Goal: Navigation & Orientation: Find specific page/section

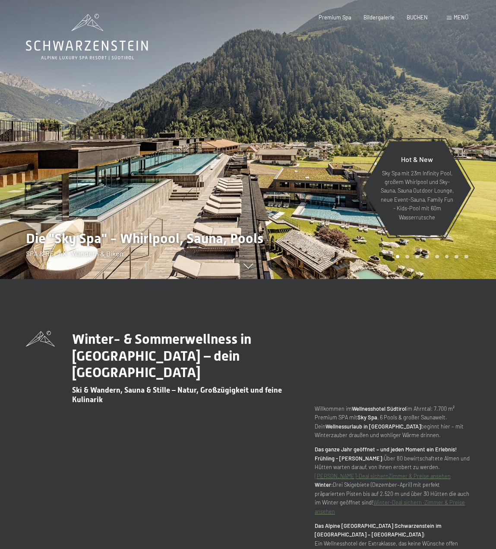
click at [298, 168] on div at bounding box center [372, 139] width 248 height 279
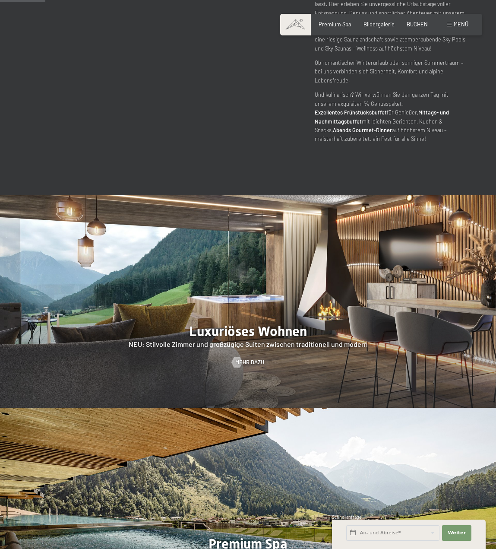
scroll to position [720, 0]
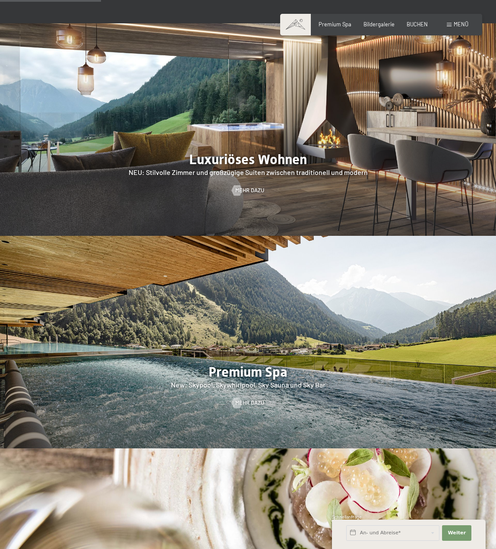
click at [458, 28] on div "Menü" at bounding box center [458, 25] width 22 height 8
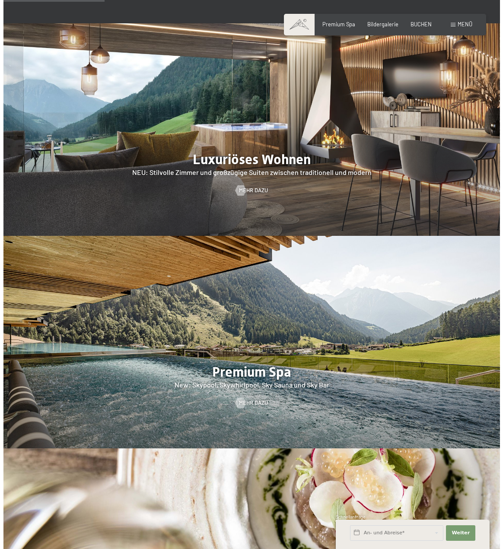
scroll to position [723, 0]
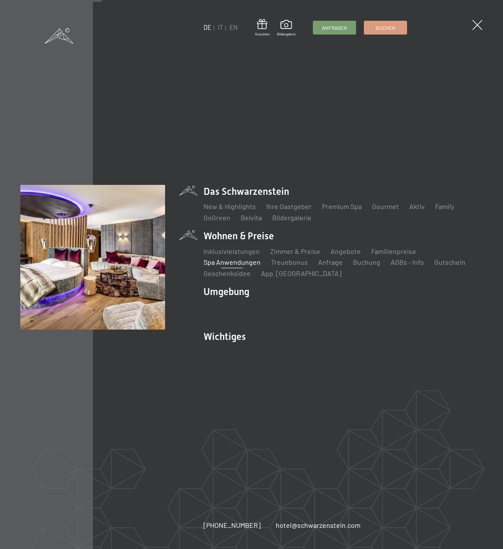
click at [223, 263] on link "Spa Anwendungen" at bounding box center [231, 262] width 57 height 8
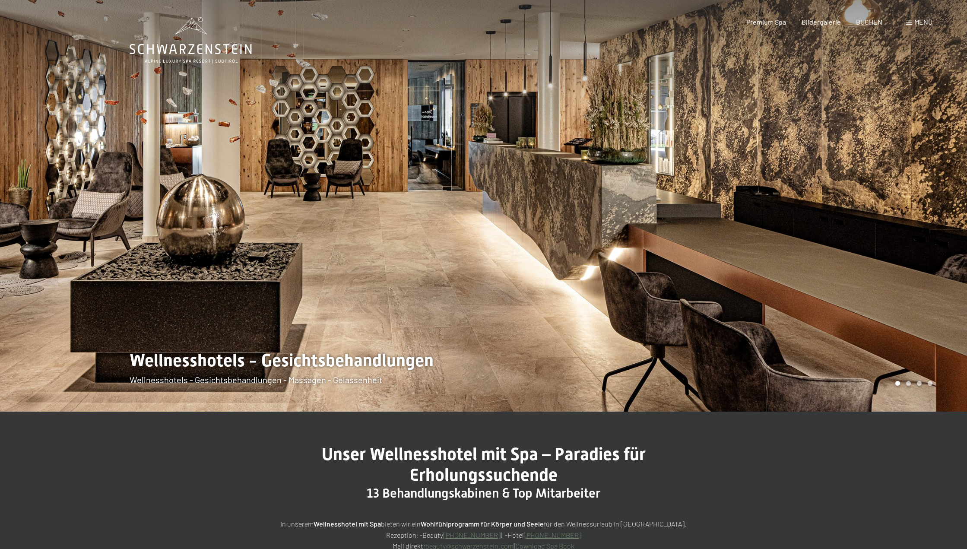
click at [496, 21] on span at bounding box center [909, 23] width 6 height 4
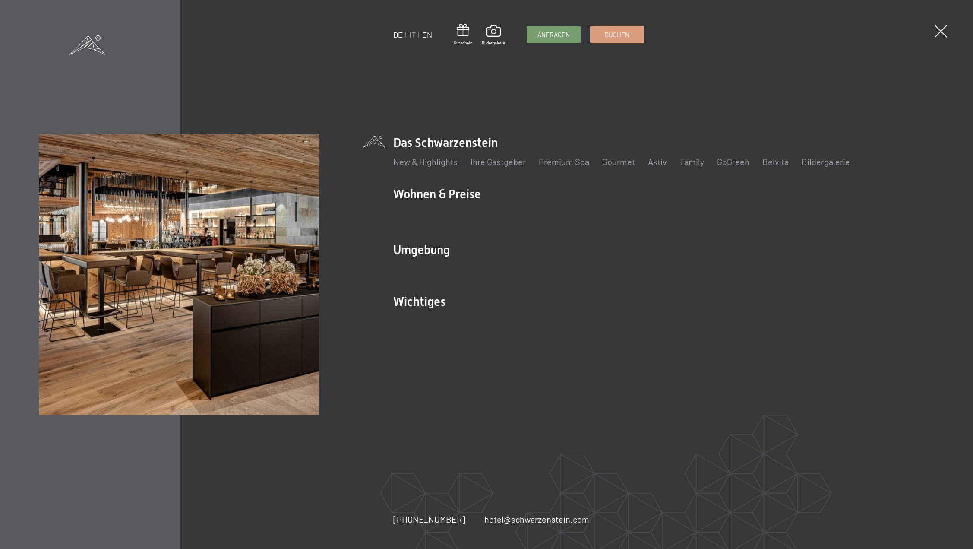
click at [426, 32] on link "EN" at bounding box center [427, 34] width 10 height 9
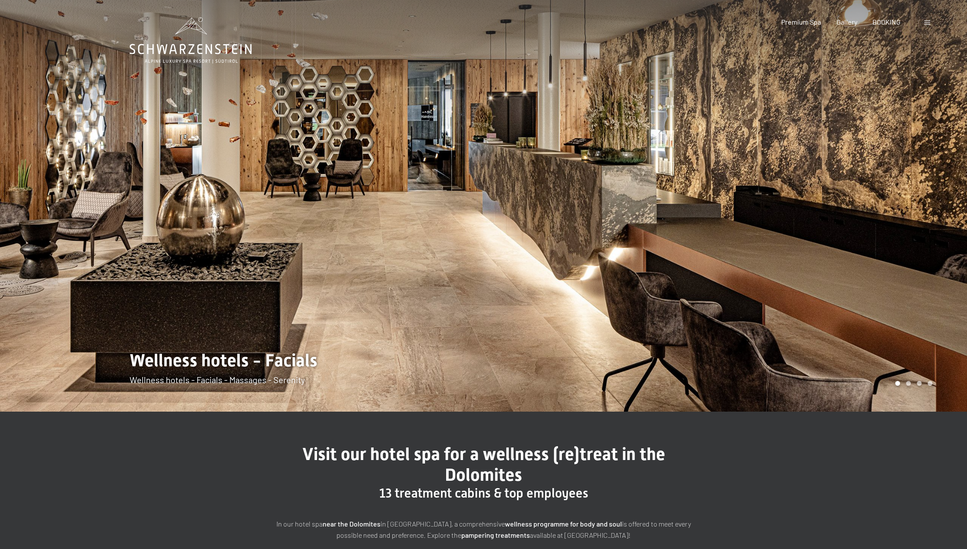
click at [739, 182] on div at bounding box center [726, 205] width 484 height 411
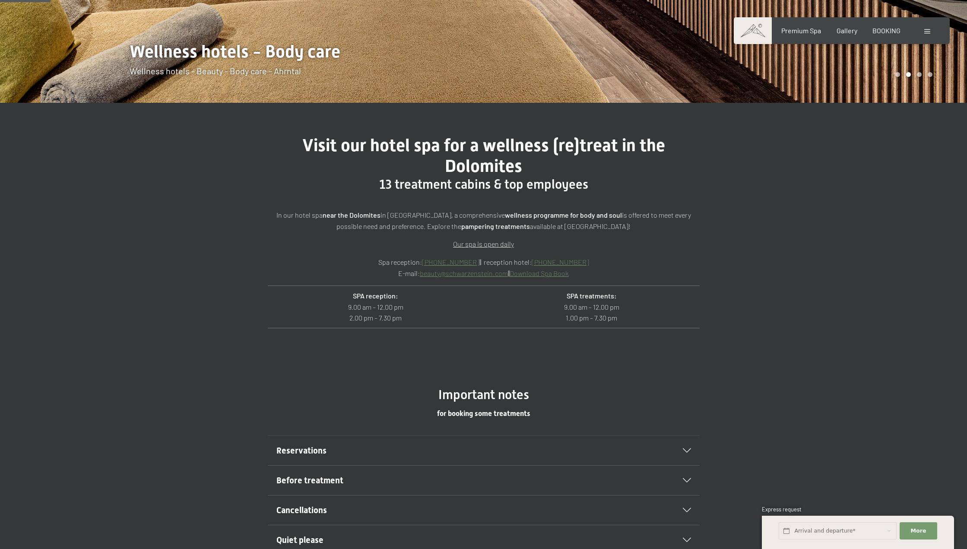
scroll to position [360, 0]
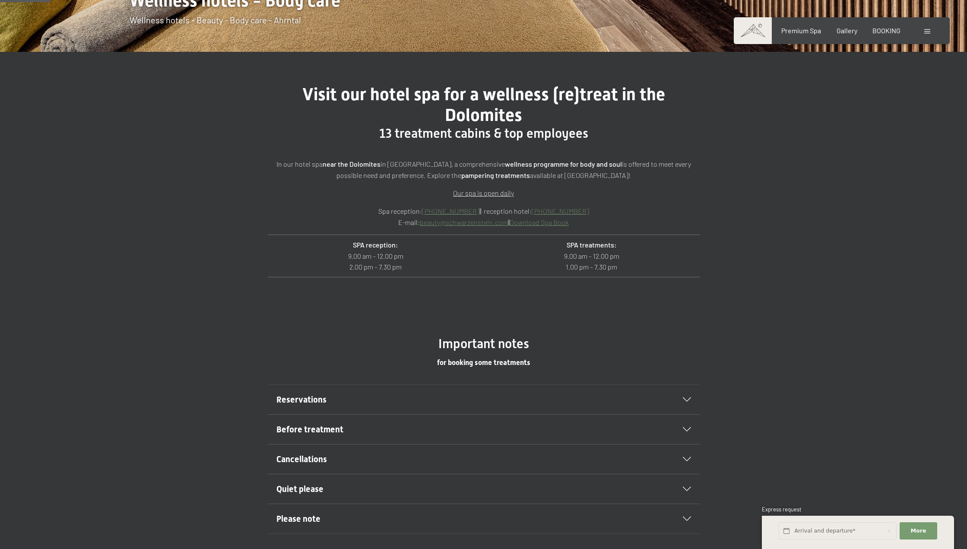
click at [757, 162] on div "Visit our hotel spa for a wellness (re)treat in the Dolomites 13 treatment cabi…" at bounding box center [483, 194] width 967 height 284
